Goal: Information Seeking & Learning: Learn about a topic

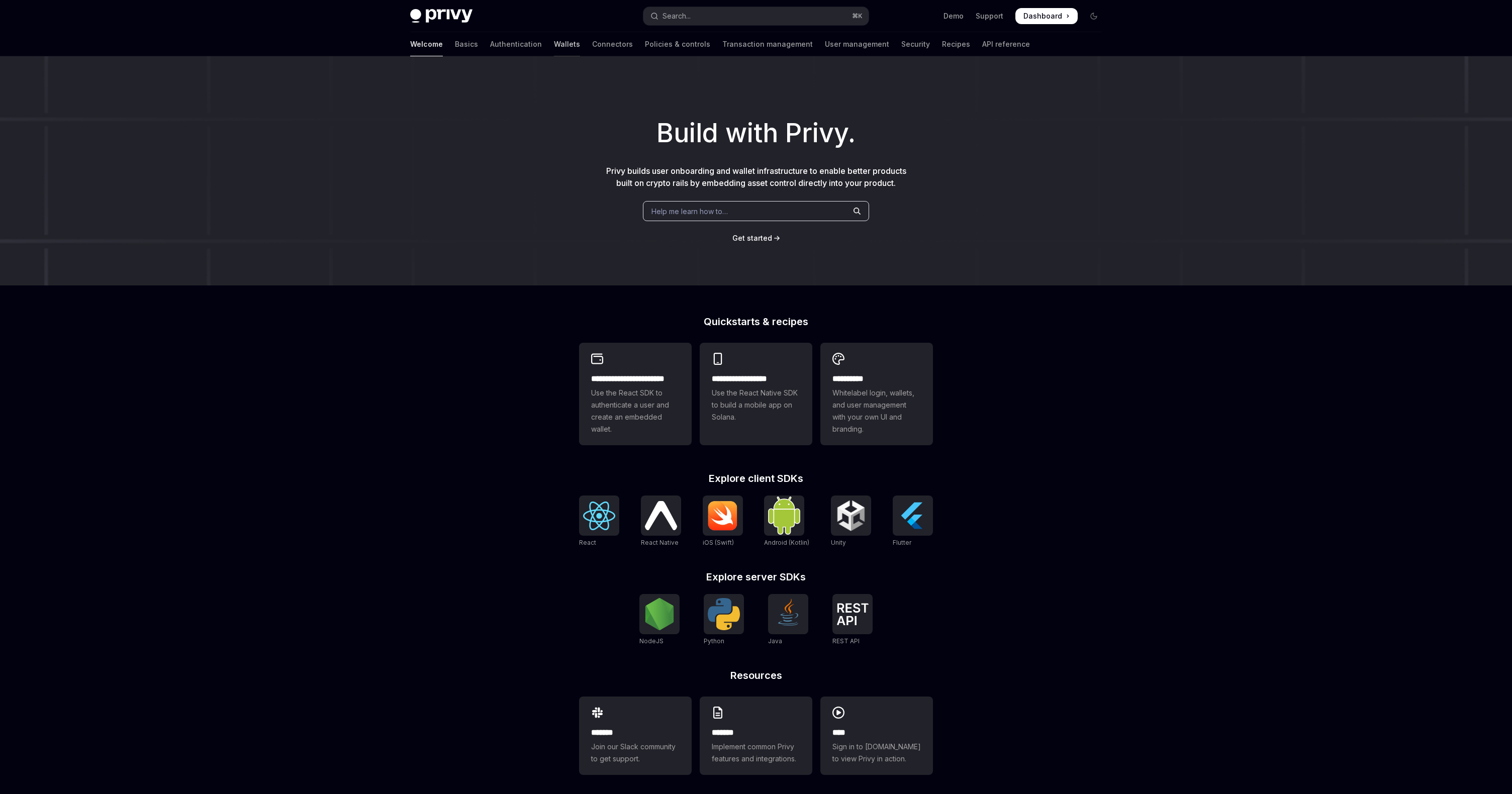
click at [554, 41] on link "Wallets" at bounding box center [566, 44] width 26 height 24
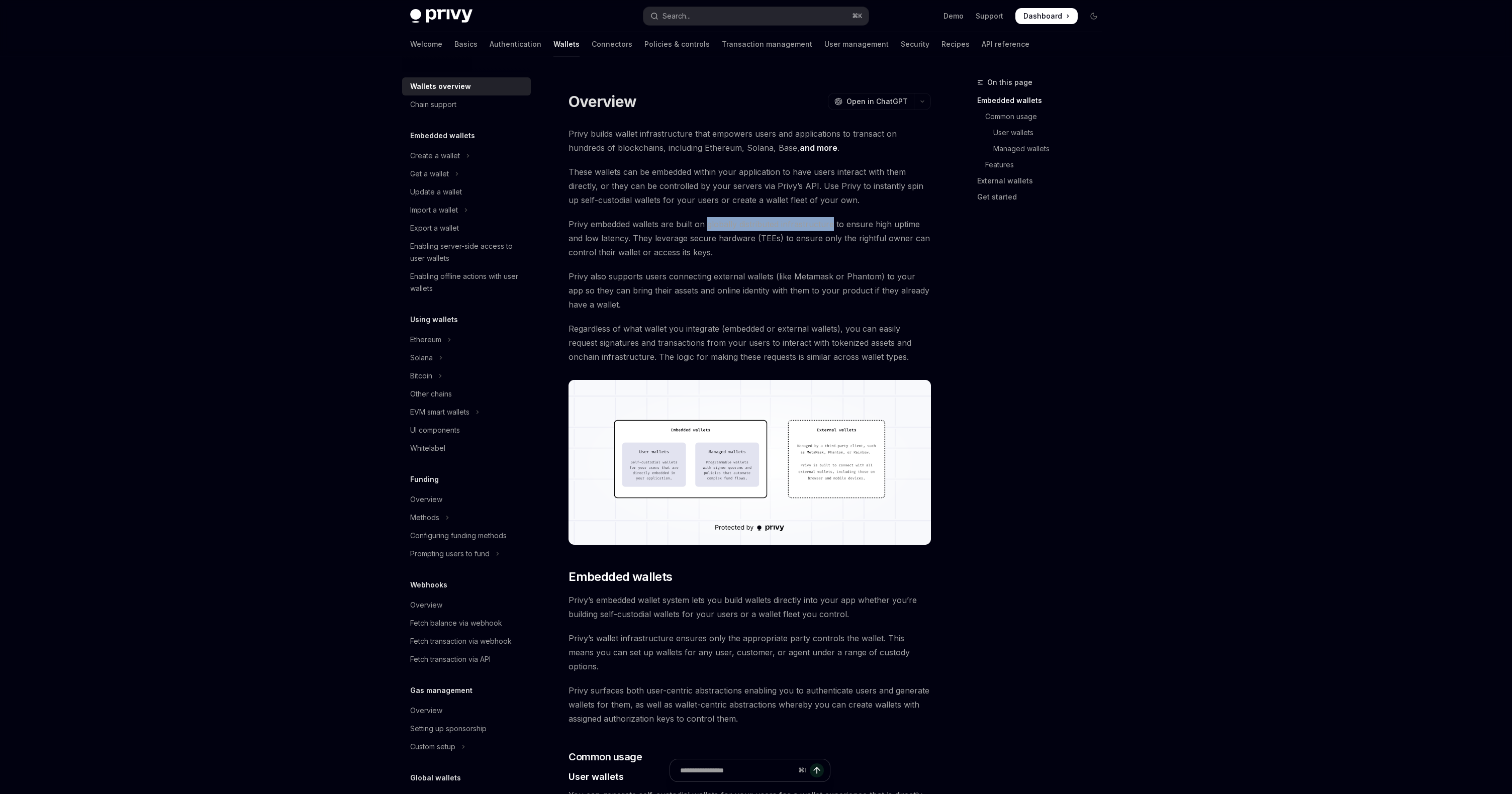
drag, startPoint x: 708, startPoint y: 225, endPoint x: 832, endPoint y: 221, distance: 124.1
click at [832, 221] on span "Privy embedded wallets are built on globally distributed infrastructure to ensu…" at bounding box center [749, 238] width 363 height 42
copy span "globally distributed infrastructure"
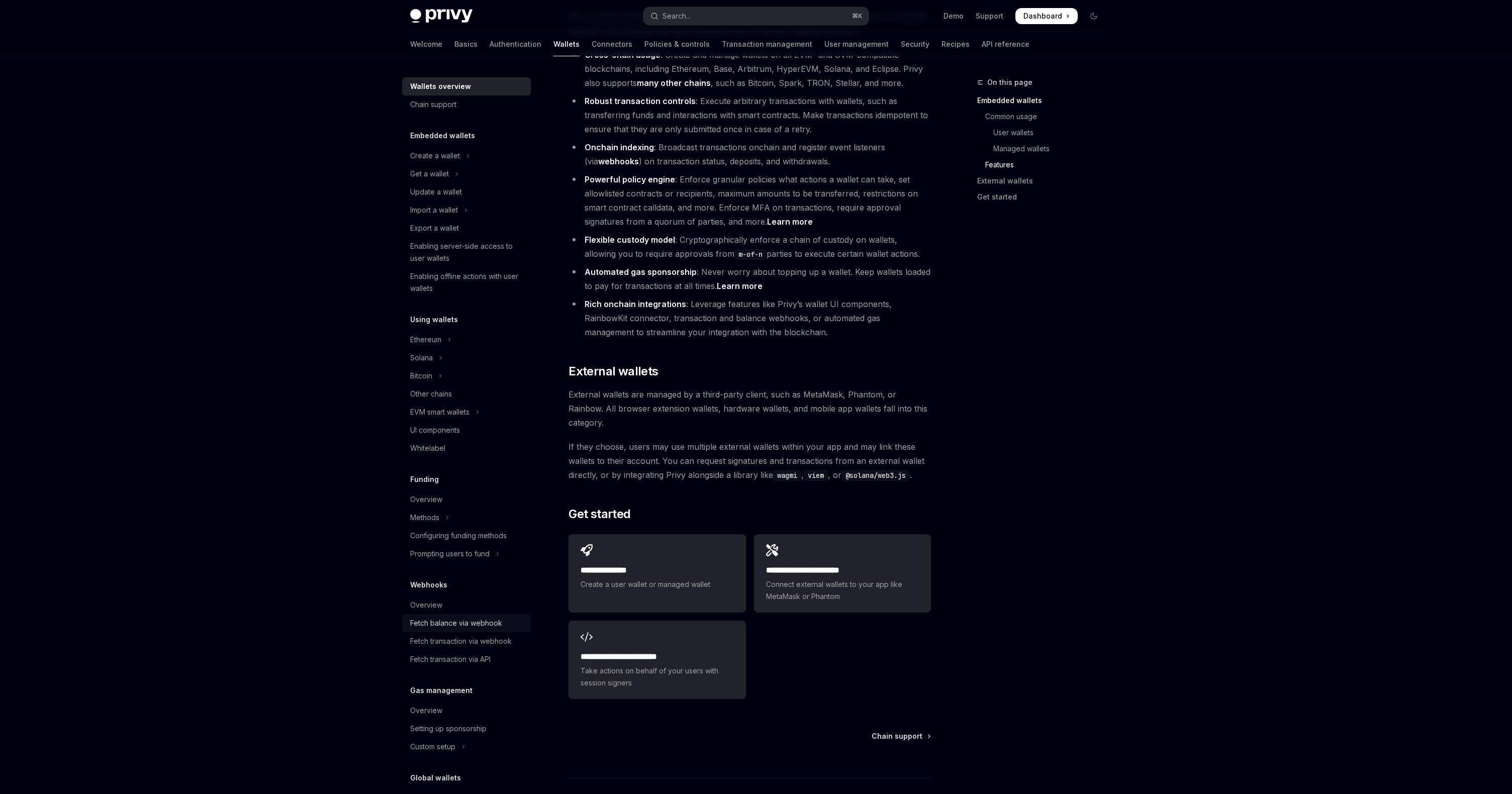
scroll to position [69, 0]
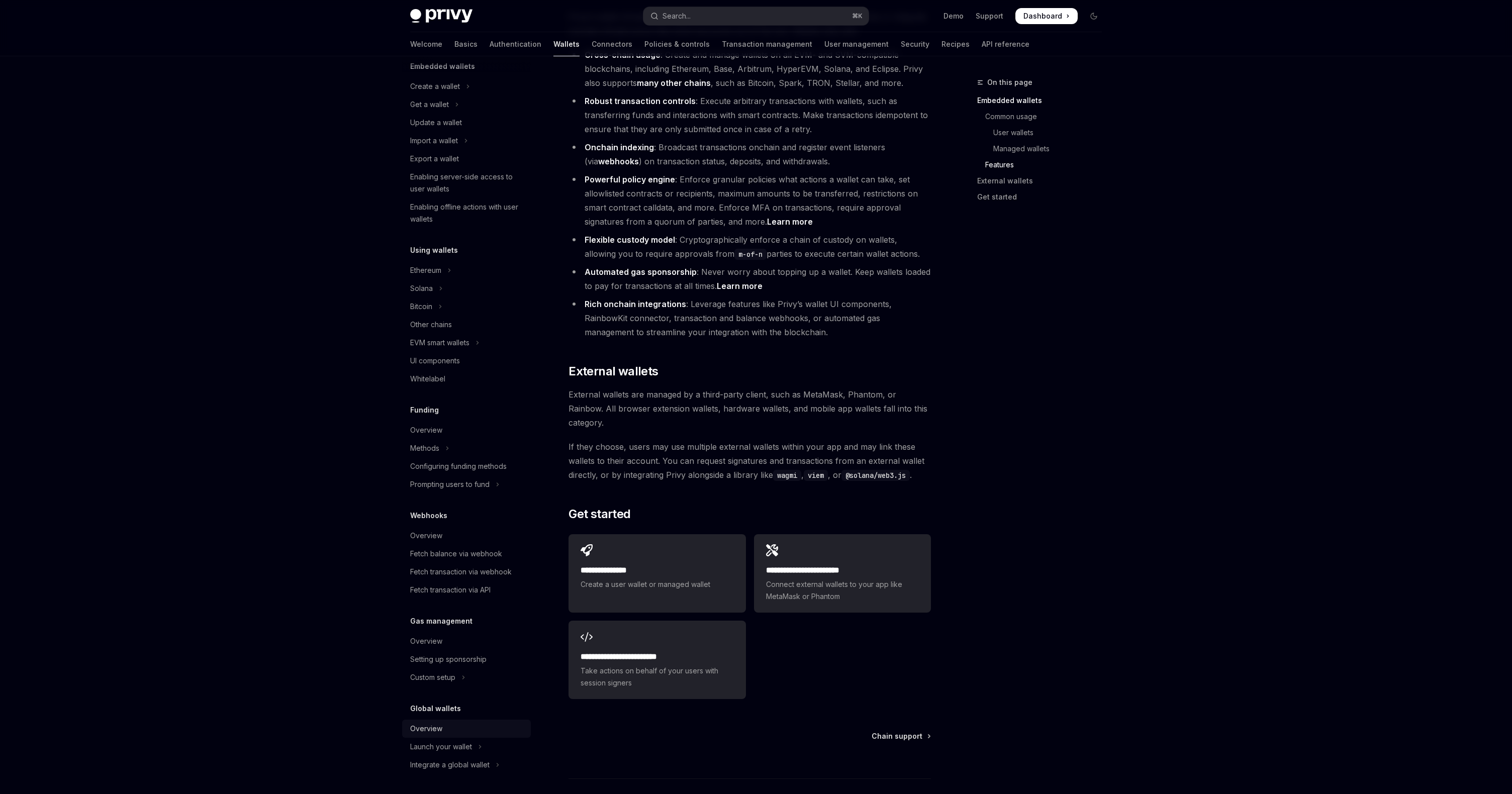
click at [437, 723] on div "Overview" at bounding box center [426, 728] width 32 height 12
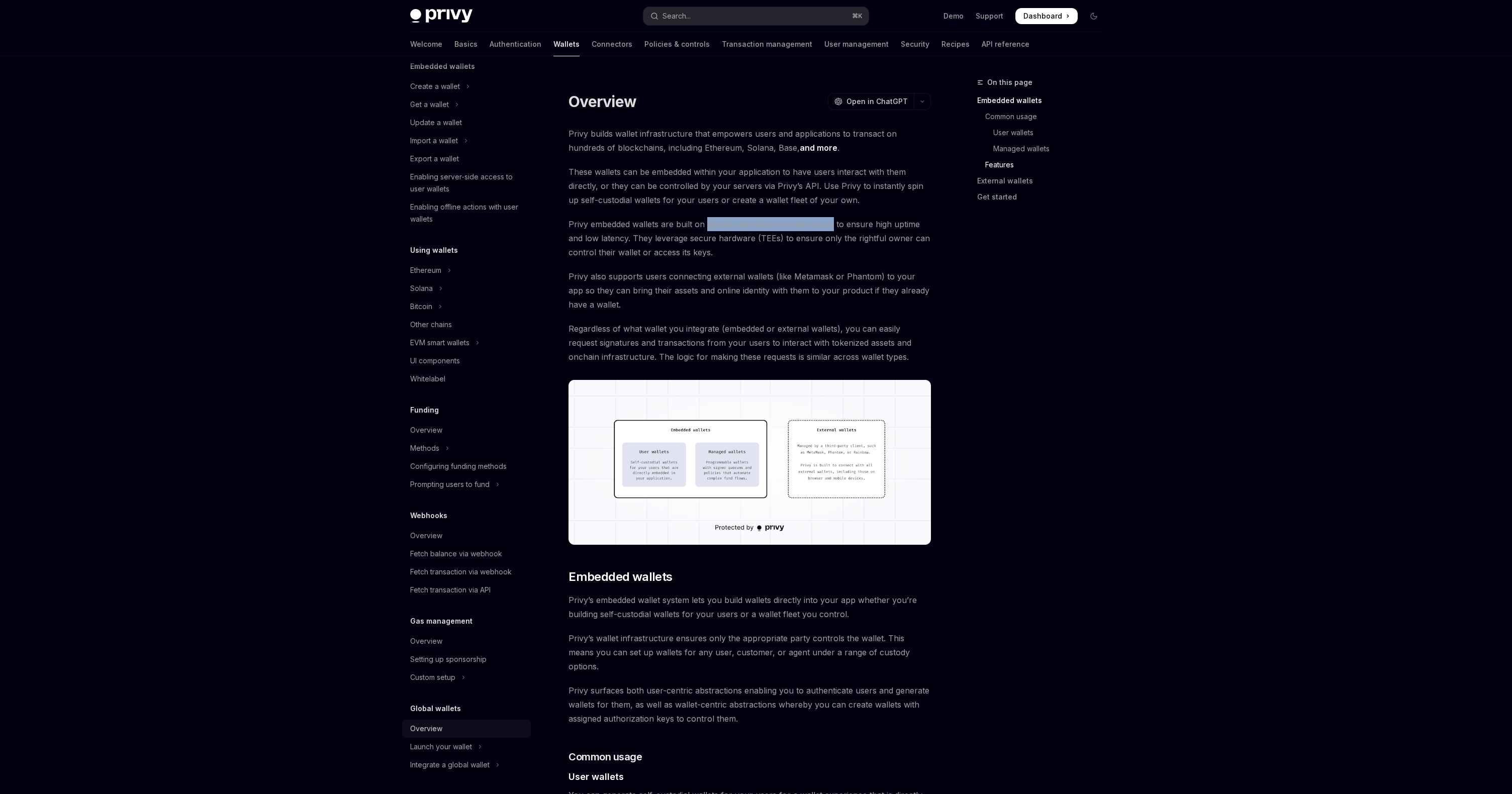
type textarea "*"
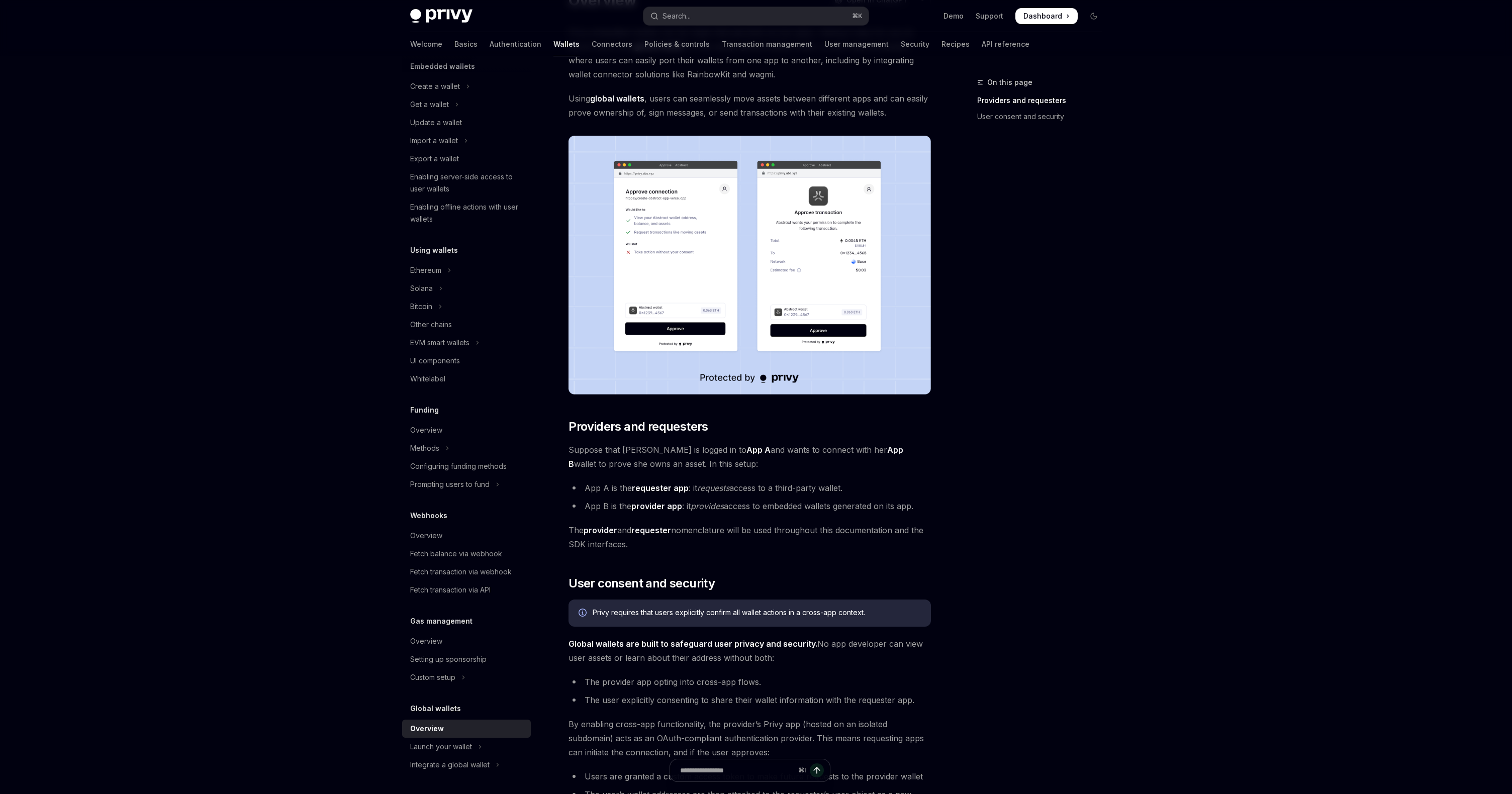
scroll to position [456, 0]
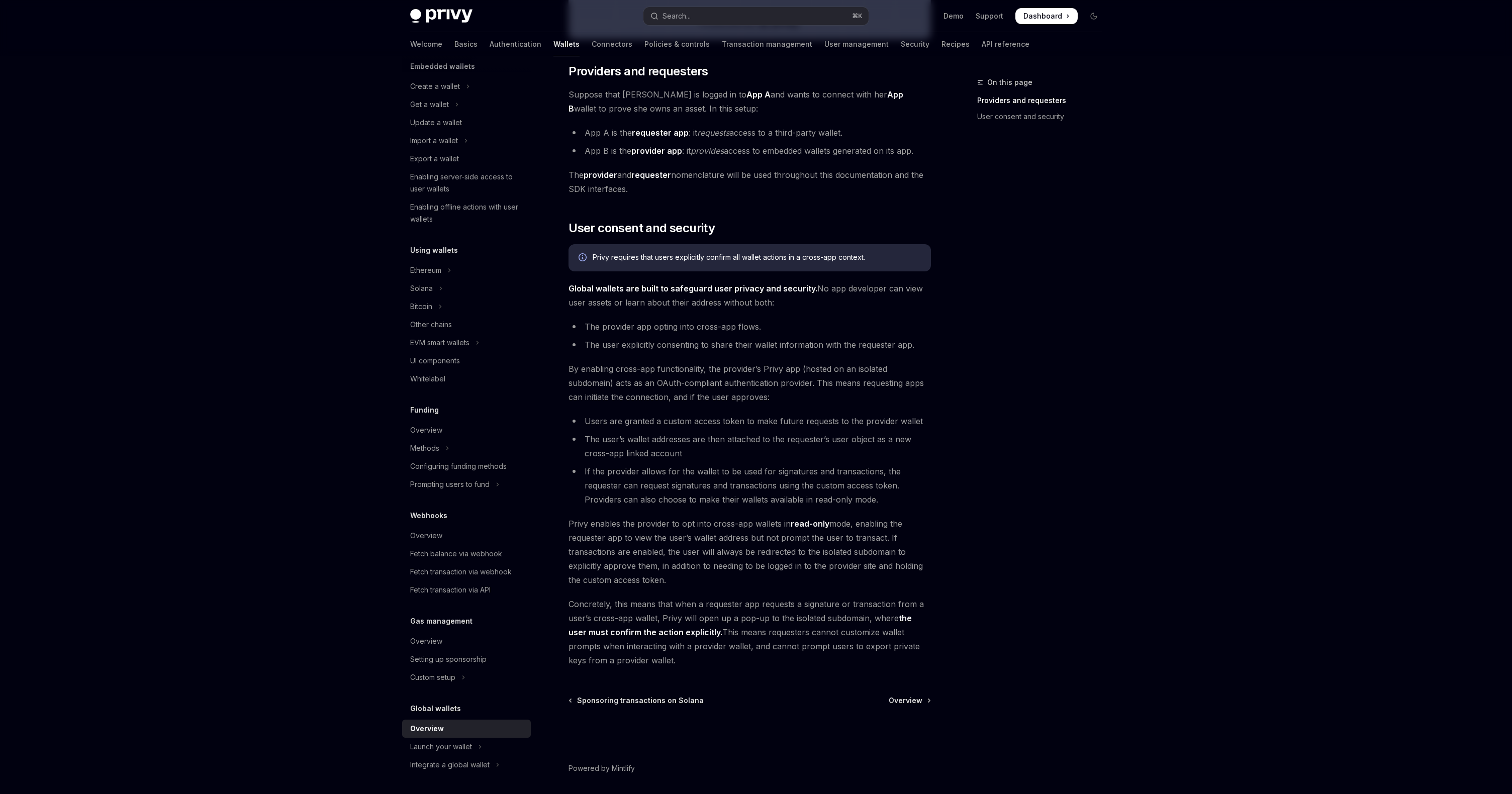
click at [982, 539] on div "On this page Providers and requesters User consent and security" at bounding box center [1033, 435] width 153 height 717
click at [732, 218] on div "Privy embedded wallets can be made interoperable across apps, making it easy fo…" at bounding box center [749, 168] width 363 height 997
click at [729, 492] on li "If the provider allows for the wallet to be used for signatures and transaction…" at bounding box center [749, 485] width 363 height 42
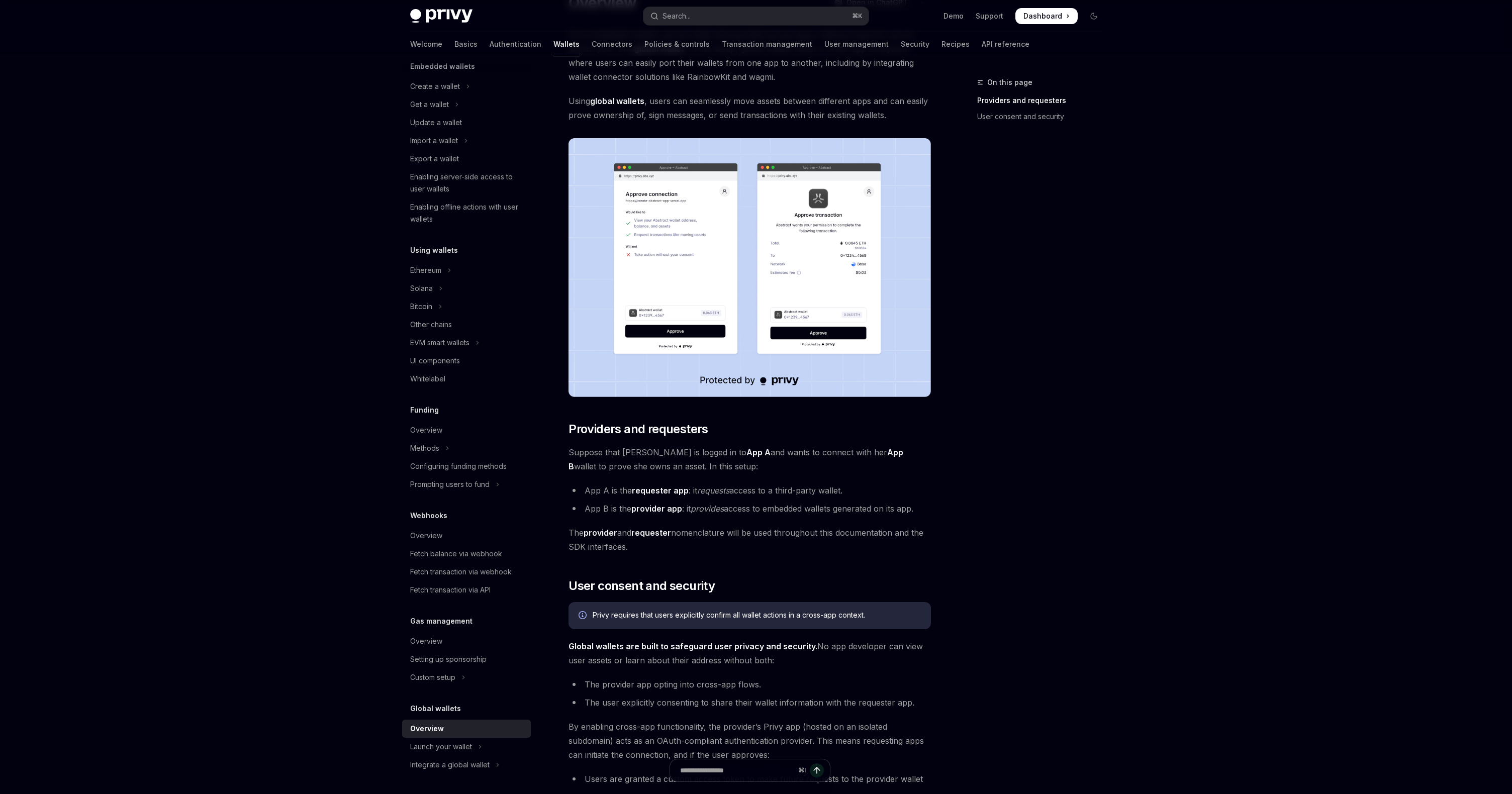
scroll to position [98, 0]
